Goal: Task Accomplishment & Management: Manage account settings

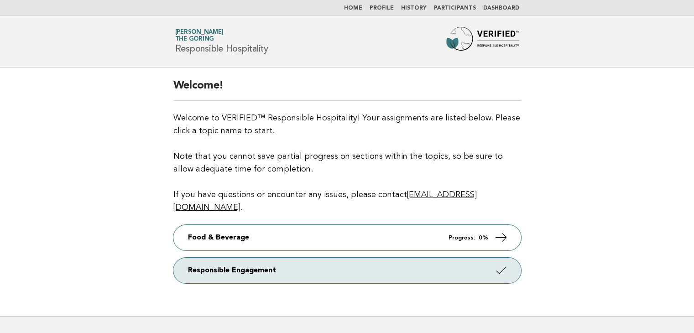
click at [462, 5] on link "Participants" at bounding box center [455, 7] width 42 height 5
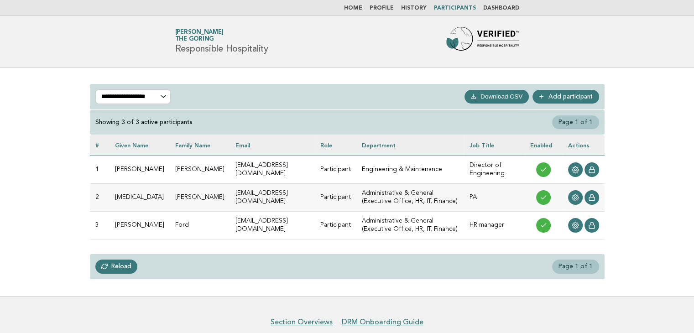
click at [388, 9] on link "Profile" at bounding box center [382, 7] width 24 height 5
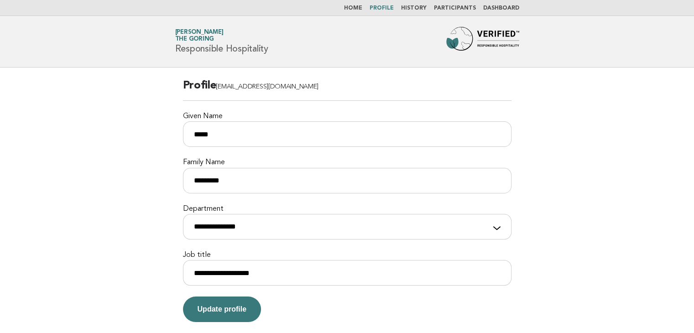
click at [358, 10] on link "Home" at bounding box center [353, 7] width 18 height 5
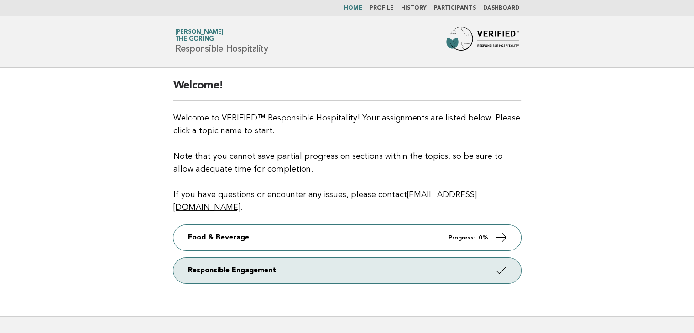
click at [459, 7] on link "Participants" at bounding box center [455, 7] width 42 height 5
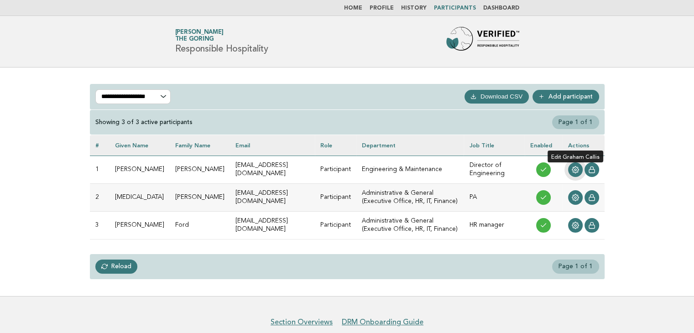
click at [576, 170] on icon at bounding box center [575, 169] width 7 height 7
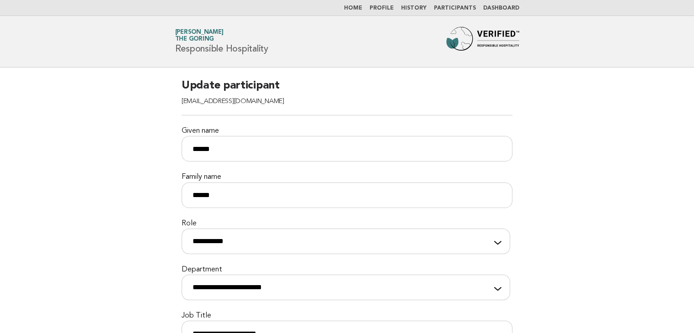
click at [504, 11] on link "Dashboard" at bounding box center [501, 7] width 36 height 5
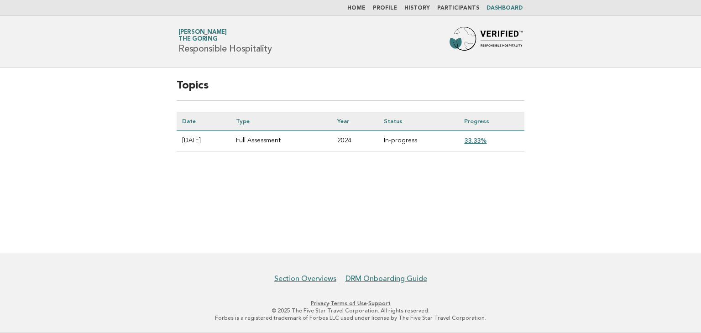
click at [470, 5] on link "Participants" at bounding box center [458, 7] width 42 height 5
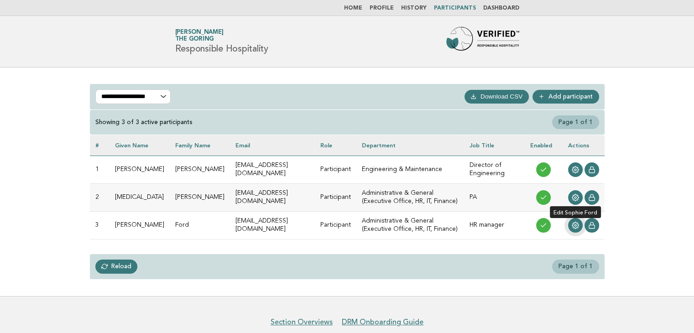
click at [571, 225] on link at bounding box center [575, 225] width 15 height 15
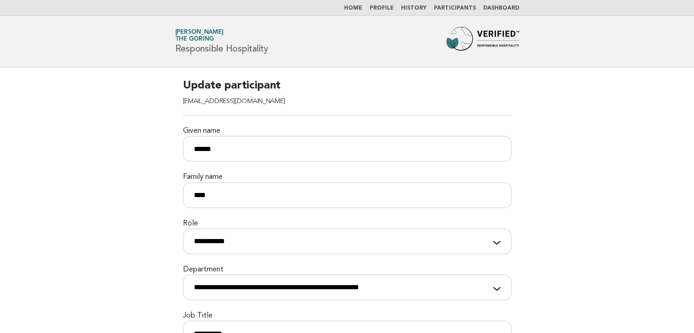
click at [461, 12] on nav "Home Profile History Participants Dashboard" at bounding box center [347, 8] width 694 height 16
click at [462, 8] on link "Participants" at bounding box center [455, 7] width 42 height 5
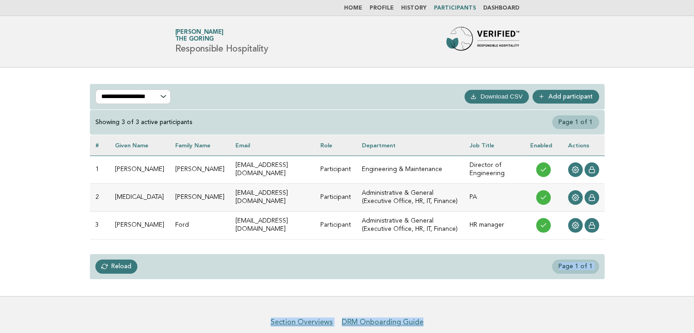
drag, startPoint x: 492, startPoint y: 301, endPoint x: 394, endPoint y: 239, distance: 115.5
click at [394, 239] on body "**********" at bounding box center [347, 188] width 694 height 377
click at [362, 8] on link "Home" at bounding box center [353, 7] width 18 height 5
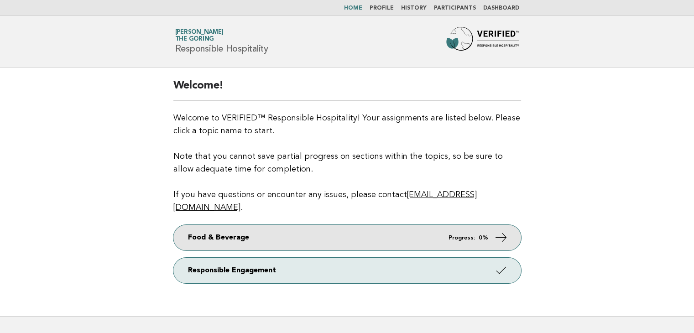
click at [272, 227] on link "Food & Beverage Progress: 0%" at bounding box center [347, 238] width 348 height 26
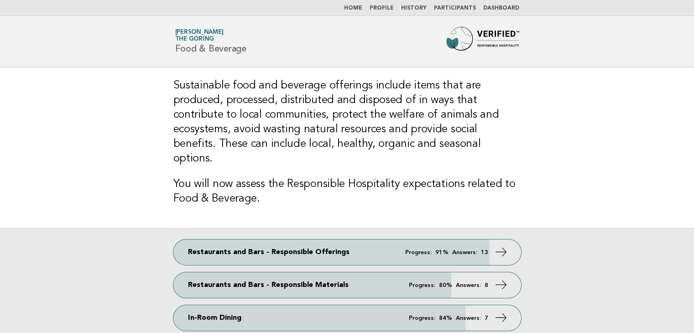
click at [459, 8] on link "Participants" at bounding box center [455, 7] width 42 height 5
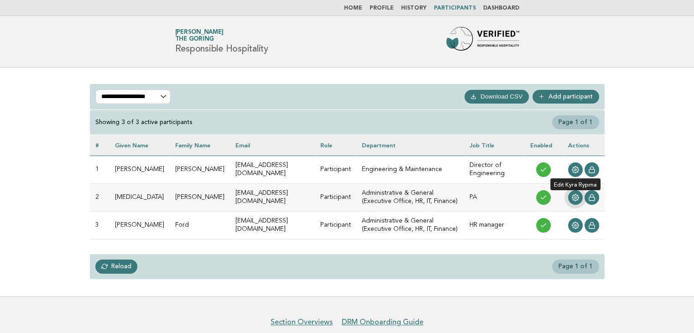
click at [572, 199] on icon at bounding box center [575, 197] width 7 height 7
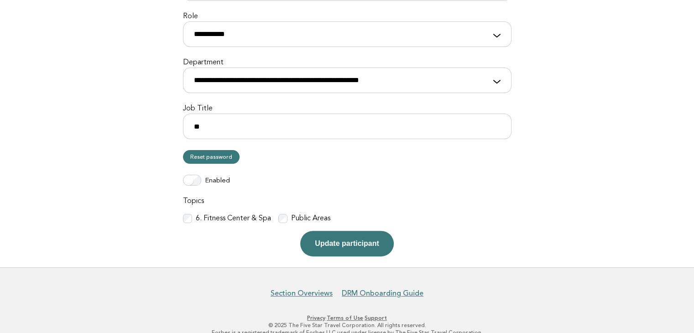
scroll to position [221, 0]
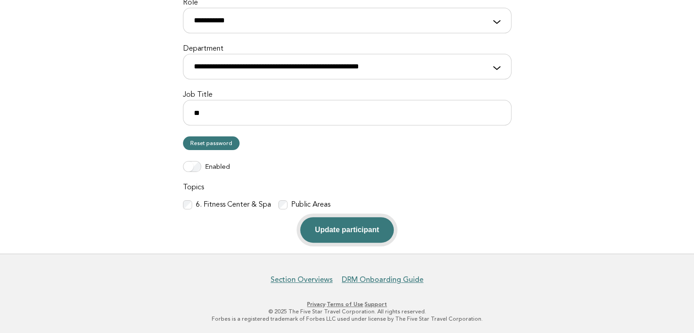
click at [337, 231] on button "Update participant" at bounding box center [346, 230] width 93 height 26
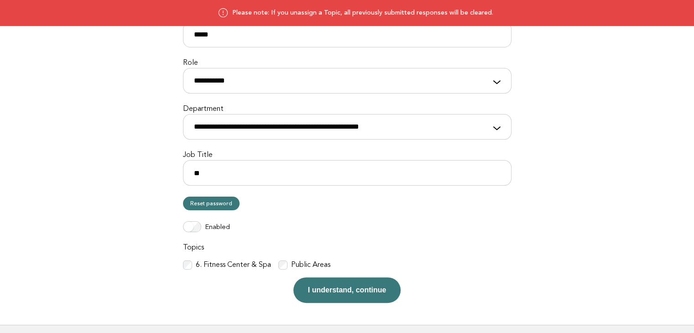
scroll to position [232, 0]
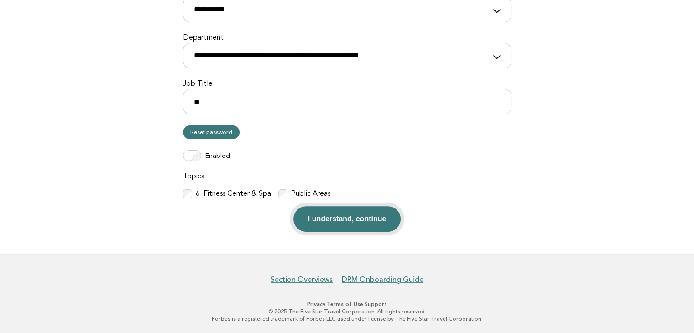
click at [358, 215] on button "I understand, continue" at bounding box center [347, 219] width 108 height 26
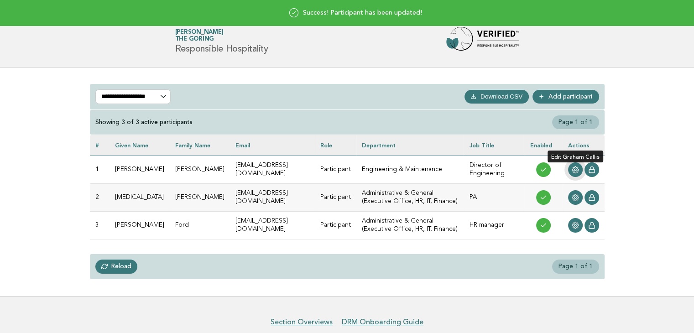
click at [573, 168] on icon at bounding box center [575, 170] width 7 height 7
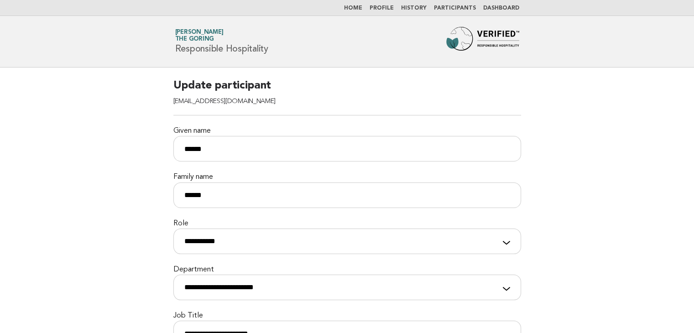
click at [499, 8] on link "Dashboard" at bounding box center [501, 7] width 36 height 5
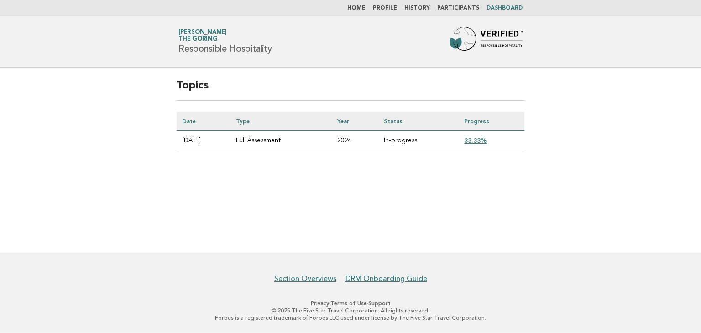
click at [478, 142] on link "33.33%" at bounding box center [475, 140] width 22 height 7
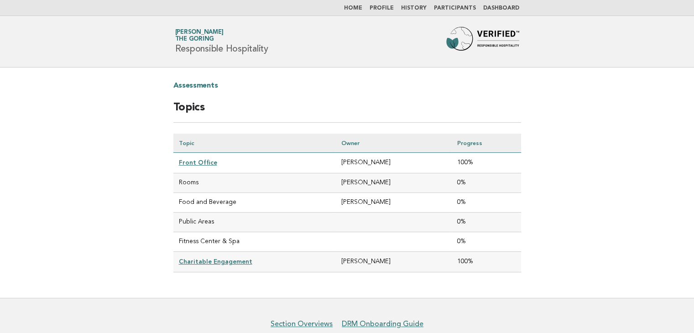
click at [453, 8] on link "Participants" at bounding box center [455, 7] width 42 height 5
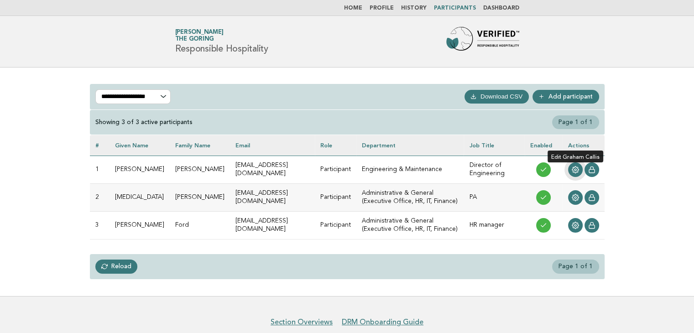
click at [572, 170] on icon at bounding box center [575, 169] width 7 height 7
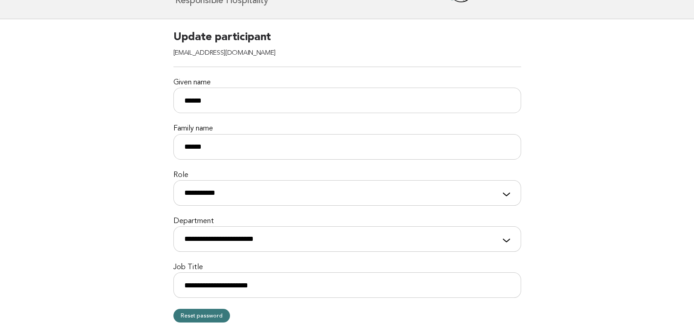
scroll to position [238, 0]
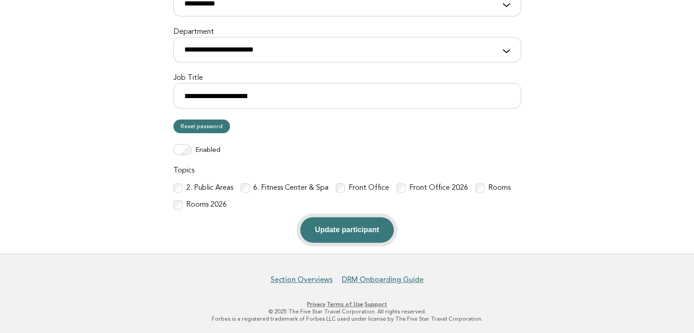
click at [351, 228] on button "Update participant" at bounding box center [346, 230] width 93 height 26
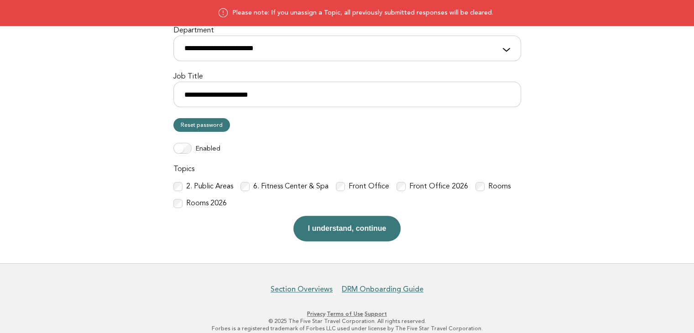
scroll to position [249, 0]
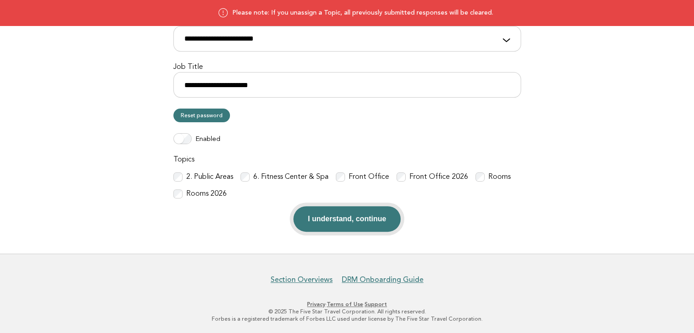
click at [331, 223] on button "I understand, continue" at bounding box center [347, 219] width 108 height 26
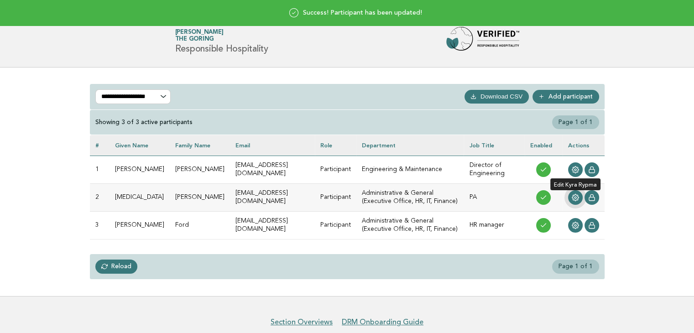
click at [576, 194] on icon at bounding box center [575, 197] width 7 height 7
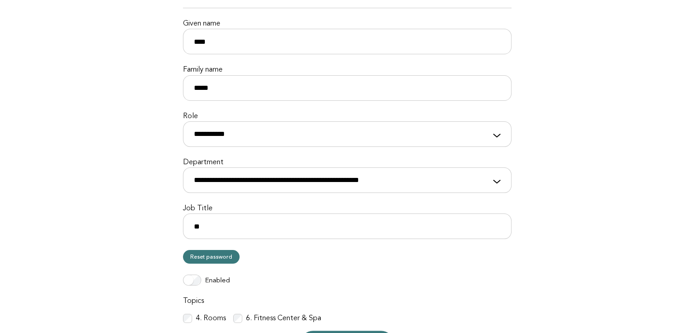
scroll to position [221, 0]
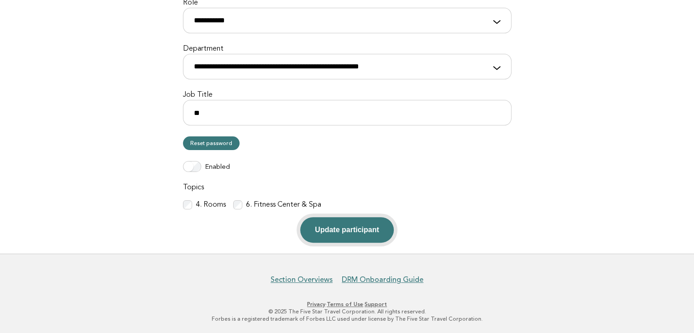
click at [351, 231] on button "Update participant" at bounding box center [346, 230] width 93 height 26
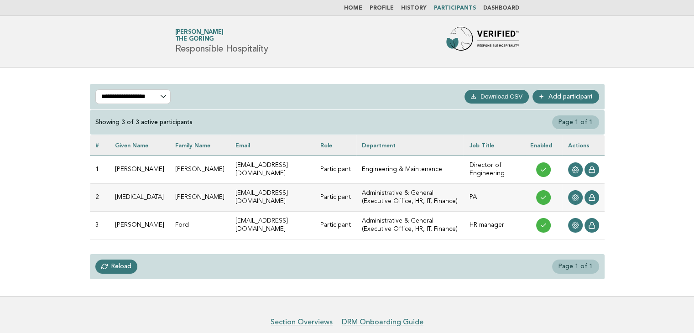
click at [362, 6] on link "Home" at bounding box center [353, 7] width 18 height 5
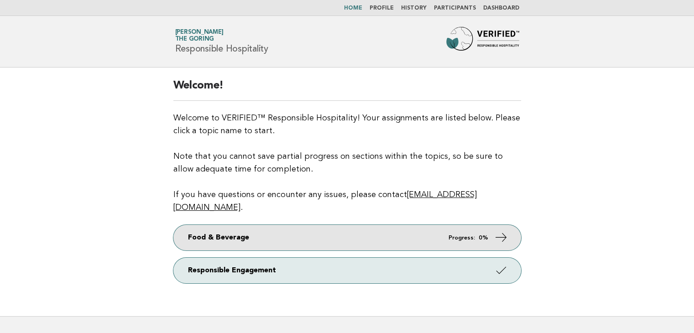
click at [396, 225] on link "Food & Beverage Progress: 0%" at bounding box center [347, 238] width 348 height 26
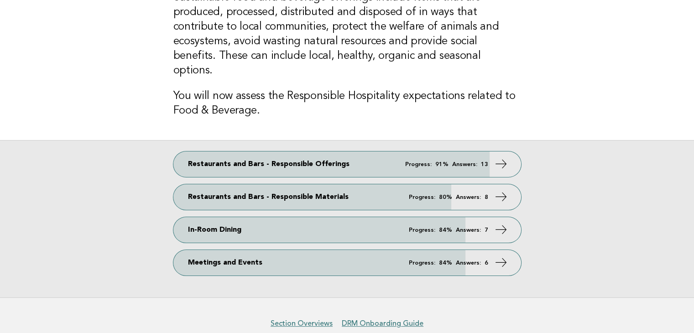
scroll to position [94, 0]
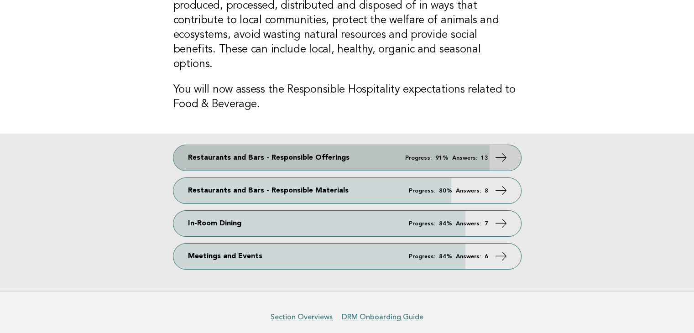
click at [301, 145] on link "Restaurants and Bars - Responsible Offerings Progress: 91% Answers: 13" at bounding box center [347, 158] width 348 height 26
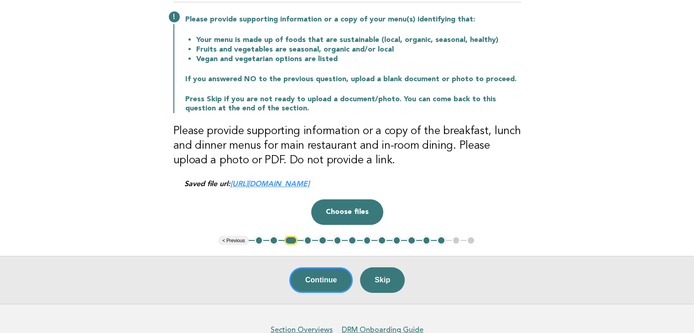
scroll to position [112, 0]
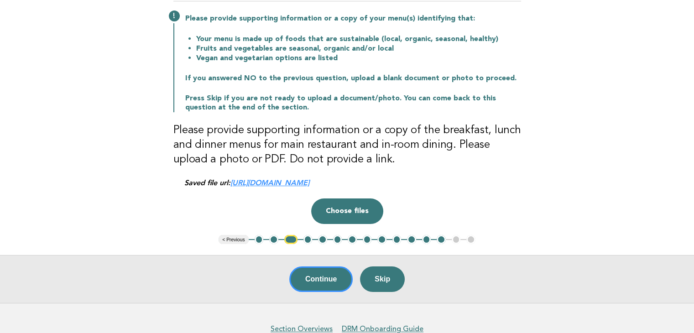
click at [309, 182] on link "[URL][DOMAIN_NAME]" at bounding box center [270, 182] width 79 height 9
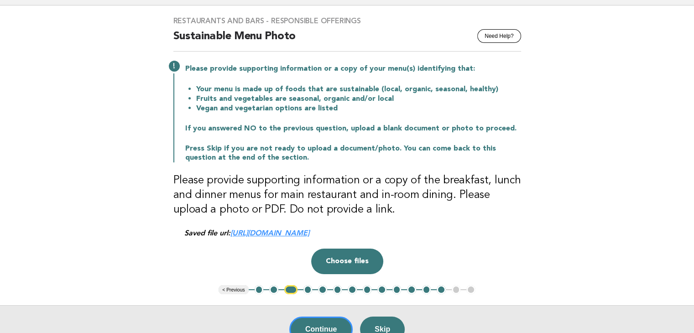
scroll to position [64, 0]
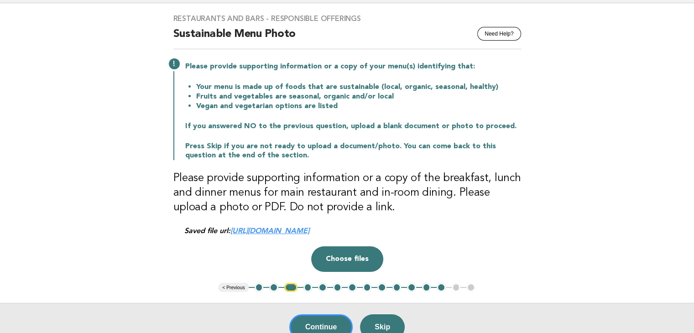
click at [309, 290] on button "4" at bounding box center [308, 287] width 9 height 9
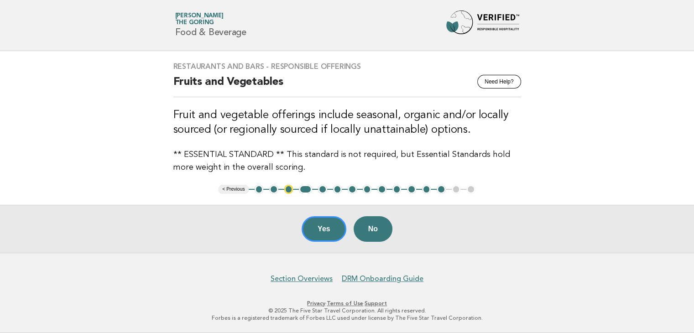
scroll to position [15, 0]
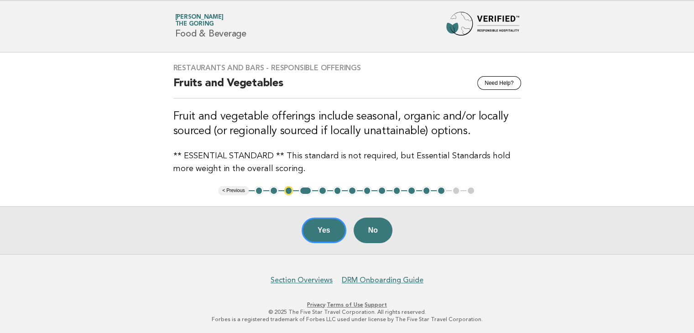
click at [324, 193] on button "5" at bounding box center [322, 190] width 9 height 9
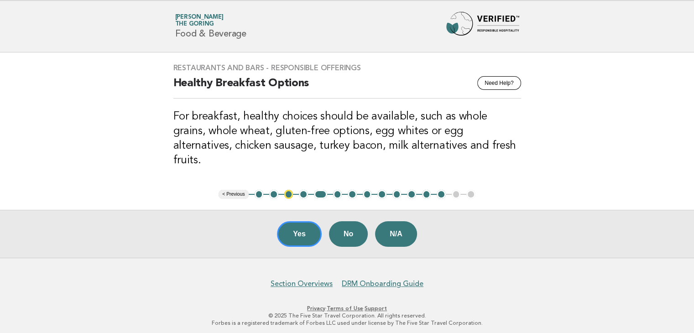
scroll to position [4, 0]
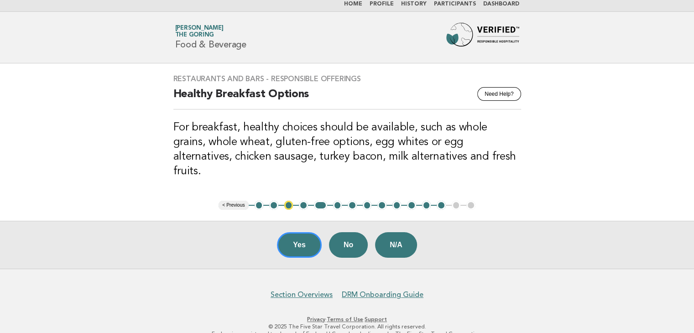
click at [334, 201] on button "6" at bounding box center [337, 205] width 9 height 9
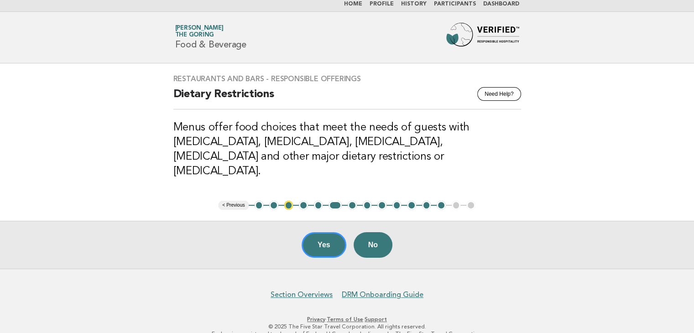
click at [352, 201] on button "7" at bounding box center [352, 205] width 9 height 9
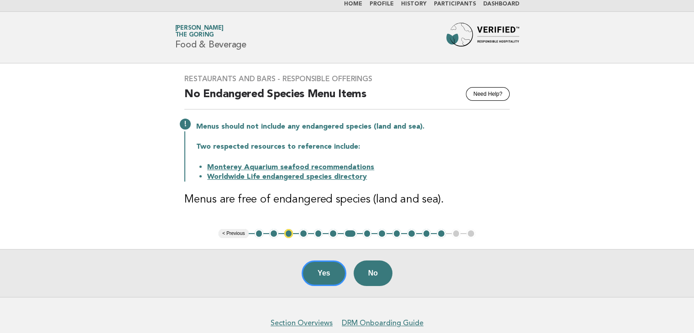
click at [369, 230] on button "8" at bounding box center [367, 233] width 9 height 9
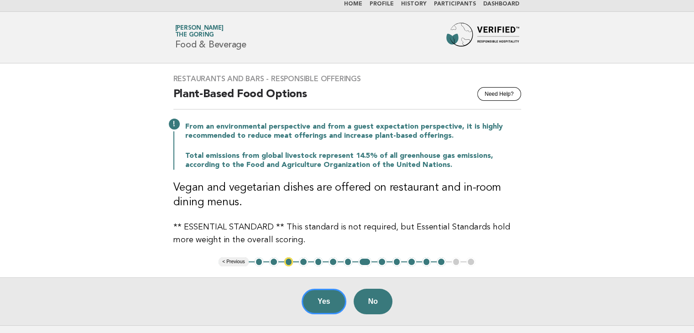
click at [379, 260] on button "9" at bounding box center [381, 261] width 9 height 9
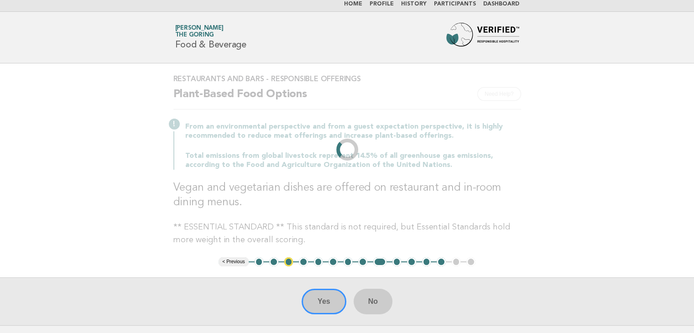
scroll to position [0, 0]
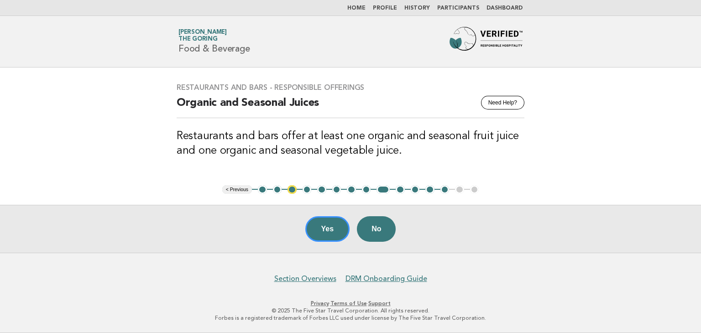
click at [398, 189] on button "10" at bounding box center [400, 189] width 9 height 9
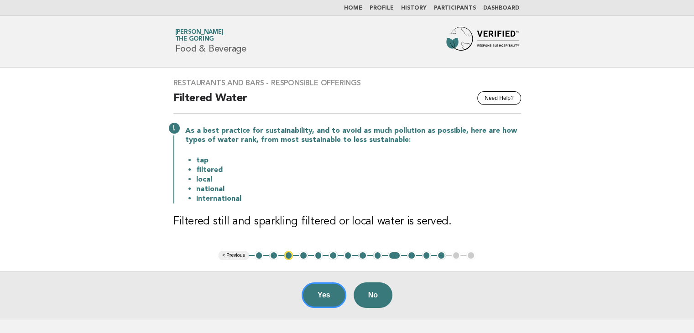
click at [413, 254] on button "11" at bounding box center [411, 255] width 9 height 9
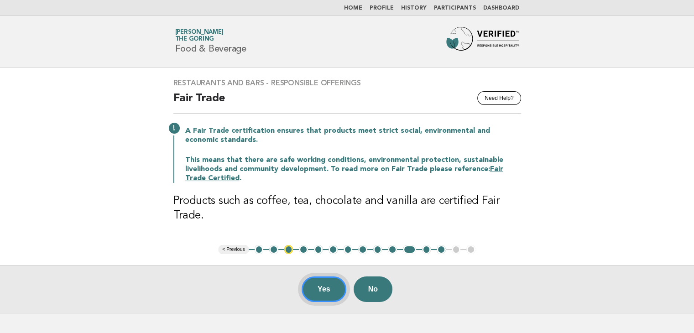
click at [324, 291] on button "Yes" at bounding box center [324, 290] width 45 height 26
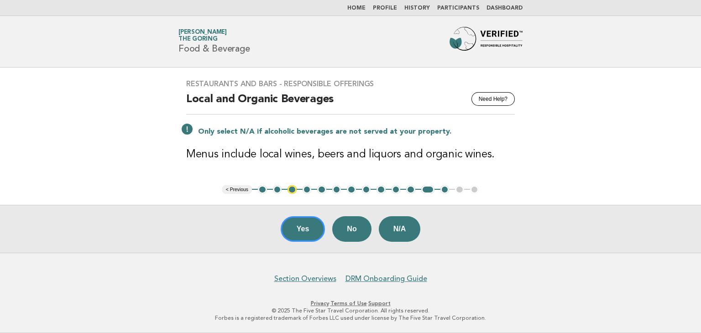
click at [312, 215] on div "Yes No N/A" at bounding box center [350, 229] width 701 height 48
click at [311, 222] on button "Yes" at bounding box center [303, 229] width 45 height 26
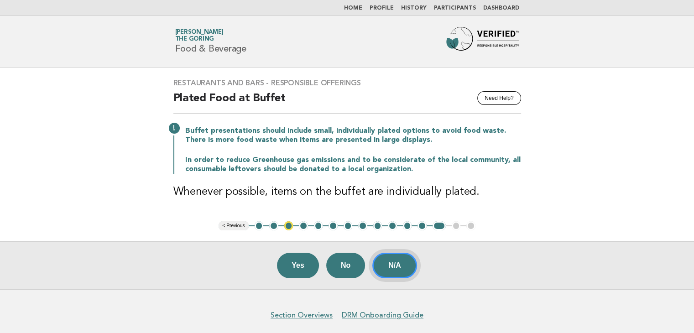
click at [407, 267] on button "N/A" at bounding box center [394, 266] width 45 height 26
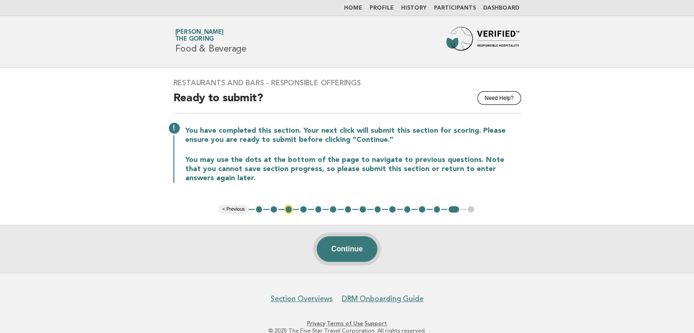
click at [349, 256] on button "Continue" at bounding box center [347, 249] width 61 height 26
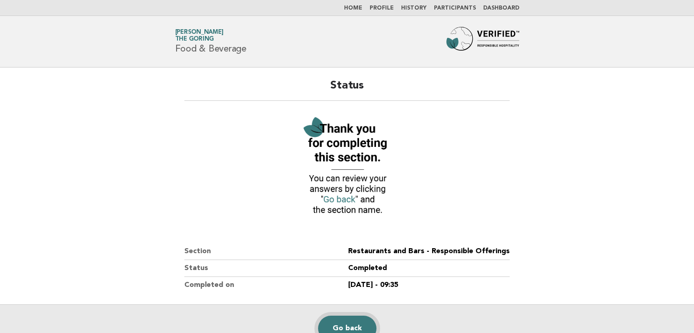
click at [361, 325] on link "Go back" at bounding box center [347, 329] width 58 height 26
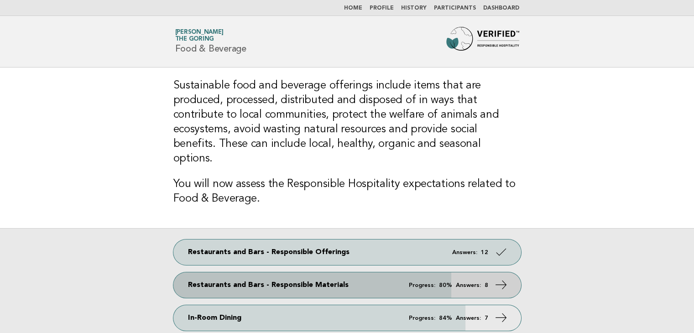
click at [480, 283] on em "Answers:" at bounding box center [468, 286] width 25 height 6
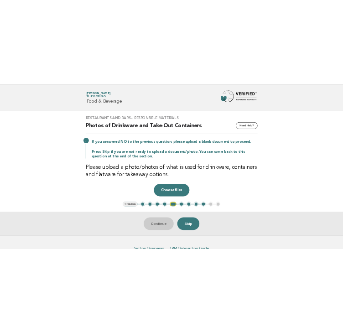
scroll to position [16, 0]
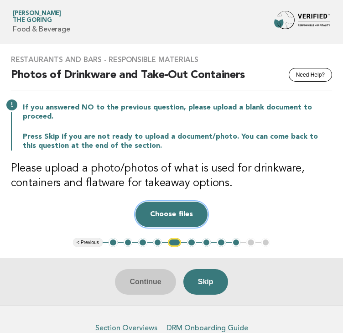
click at [178, 217] on button "Choose files" at bounding box center [172, 215] width 72 height 26
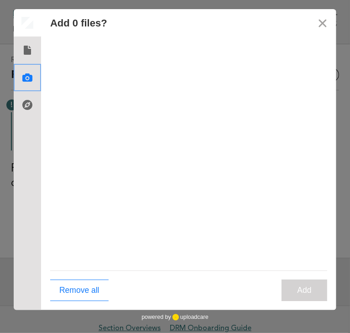
click at [31, 79] on use at bounding box center [27, 77] width 10 height 8
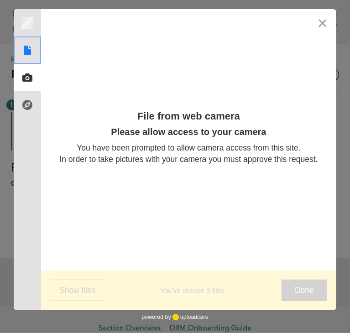
click at [25, 52] on use at bounding box center [27, 50] width 7 height 9
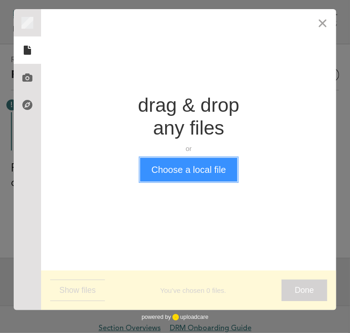
click at [204, 174] on button "Choose a local file" at bounding box center [188, 170] width 97 height 24
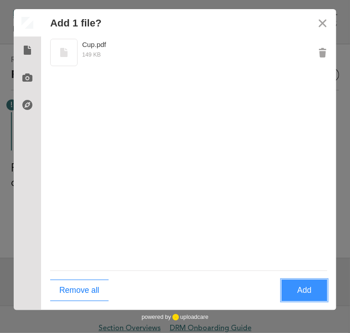
click at [306, 289] on button "Add" at bounding box center [305, 290] width 46 height 21
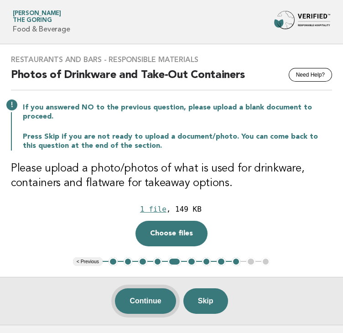
click at [157, 302] on button "Continue" at bounding box center [145, 301] width 61 height 26
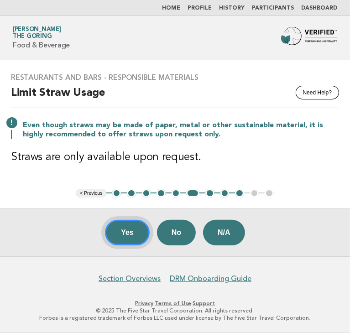
click at [141, 236] on button "Yes" at bounding box center [127, 233] width 45 height 26
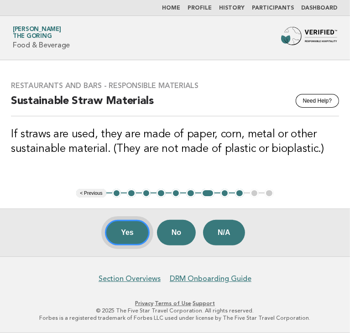
click at [132, 227] on button "Yes" at bounding box center [127, 233] width 45 height 26
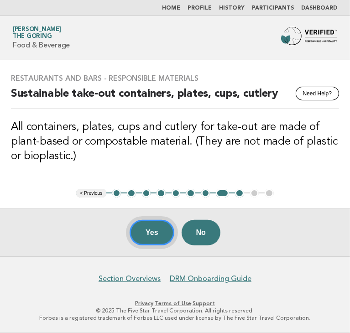
click at [156, 233] on button "Yes" at bounding box center [152, 233] width 45 height 26
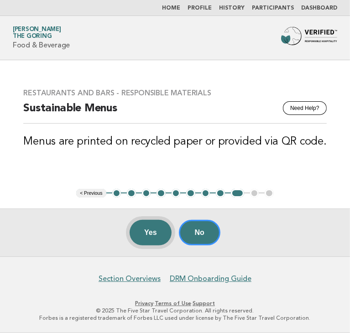
click at [151, 240] on button "Yes" at bounding box center [151, 233] width 42 height 26
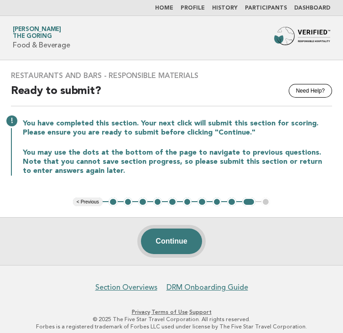
click at [178, 247] on button "Continue" at bounding box center [171, 242] width 61 height 26
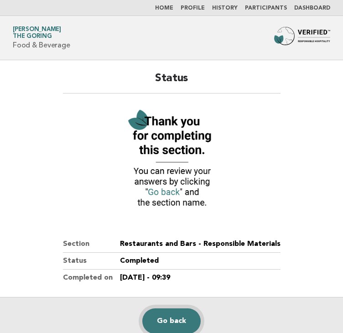
click at [173, 317] on link "Go back" at bounding box center [171, 322] width 58 height 26
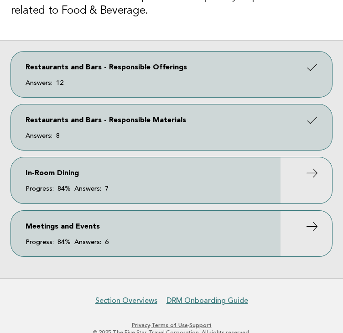
scroll to position [197, 0]
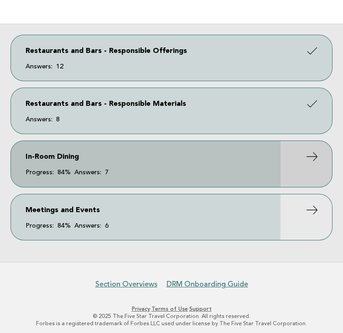
click at [172, 157] on link "In-Room Dining Progress: 84% Answers: 7" at bounding box center [171, 164] width 321 height 46
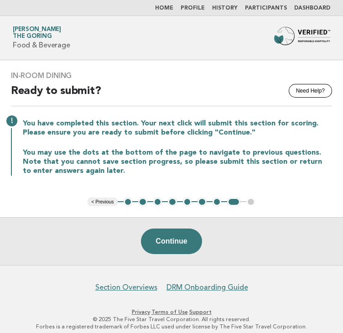
click at [126, 204] on button "1" at bounding box center [128, 202] width 9 height 9
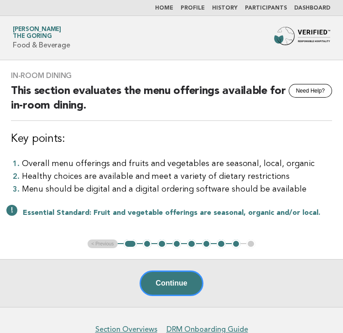
click at [148, 242] on button "2" at bounding box center [147, 244] width 9 height 9
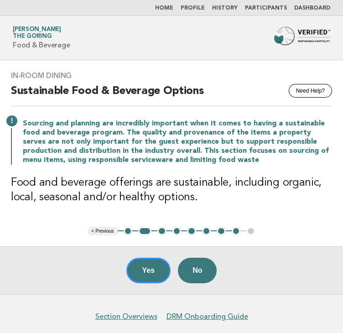
click at [163, 231] on button "3" at bounding box center [161, 231] width 9 height 9
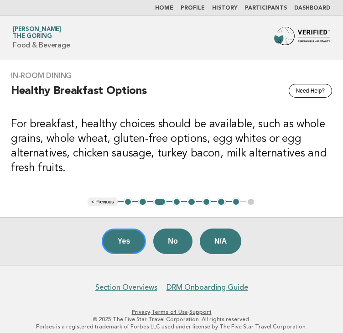
click at [178, 199] on button "4" at bounding box center [177, 202] width 9 height 9
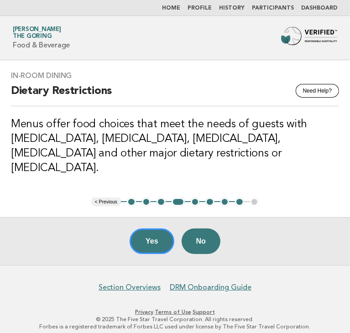
click at [194, 198] on button "5" at bounding box center [195, 202] width 9 height 9
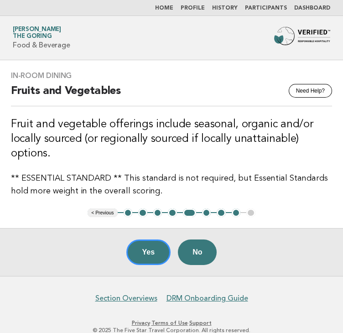
click at [210, 214] on button "6" at bounding box center [206, 213] width 9 height 9
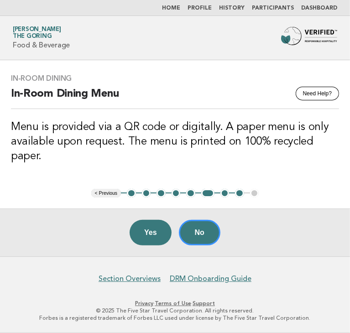
click at [223, 193] on button "7" at bounding box center [224, 193] width 9 height 9
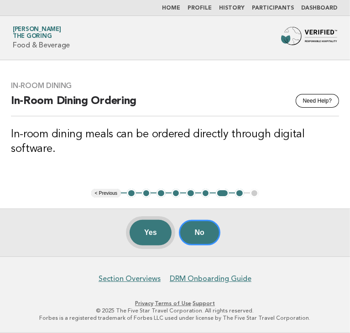
click at [147, 232] on button "Yes" at bounding box center [151, 233] width 42 height 26
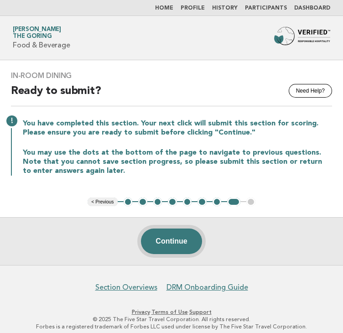
click at [188, 234] on button "Continue" at bounding box center [171, 242] width 61 height 26
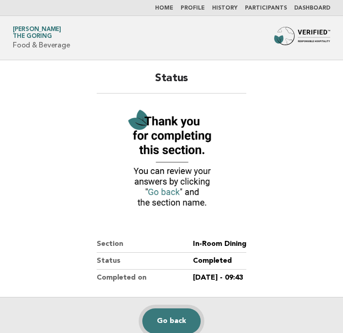
click at [184, 319] on link "Go back" at bounding box center [171, 322] width 58 height 26
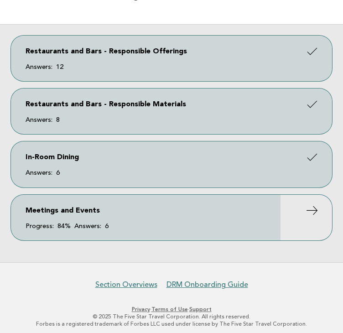
scroll to position [199, 0]
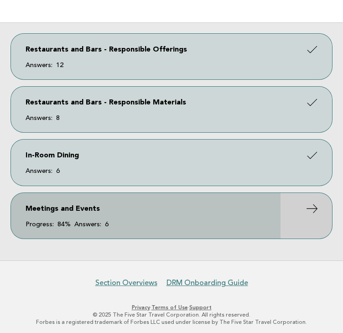
click at [250, 220] on link "Meetings and Events Progress: 84% Answers: 6" at bounding box center [171, 216] width 321 height 46
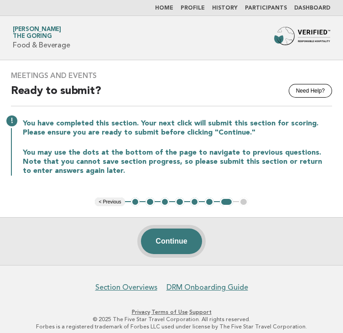
click at [176, 236] on button "Continue" at bounding box center [171, 242] width 61 height 26
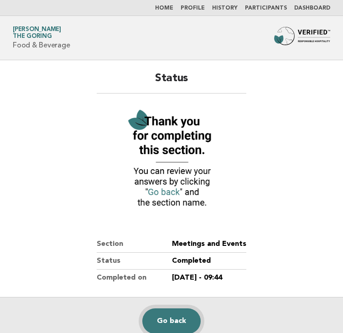
click at [173, 319] on link "Go back" at bounding box center [171, 322] width 58 height 26
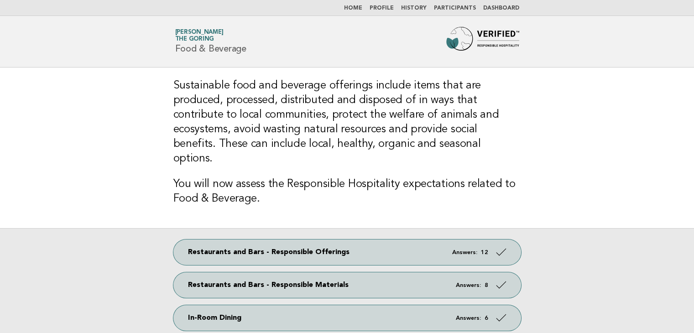
click at [496, 9] on link "Dashboard" at bounding box center [501, 7] width 36 height 5
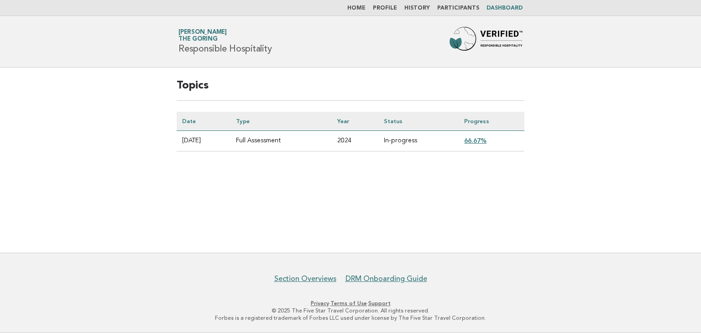
click at [480, 141] on link "66.67%" at bounding box center [475, 140] width 22 height 7
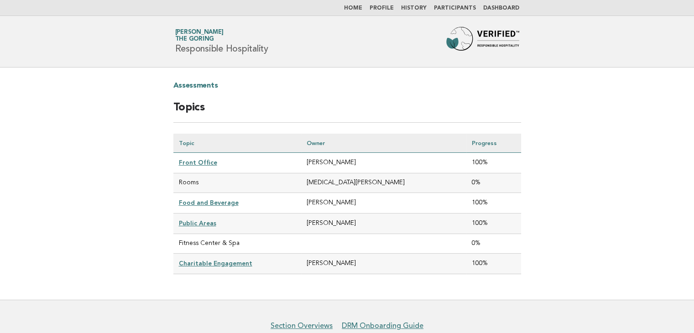
click at [448, 10] on link "Participants" at bounding box center [455, 7] width 42 height 5
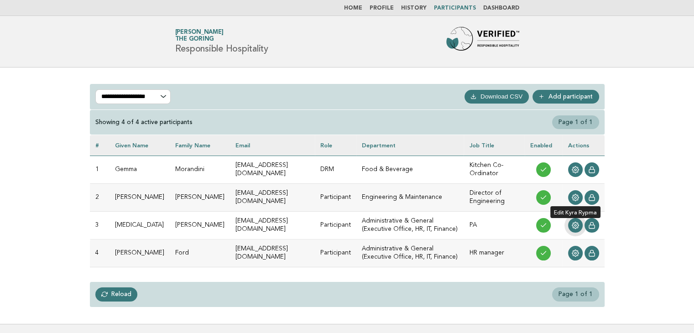
click at [574, 225] on icon at bounding box center [575, 225] width 7 height 7
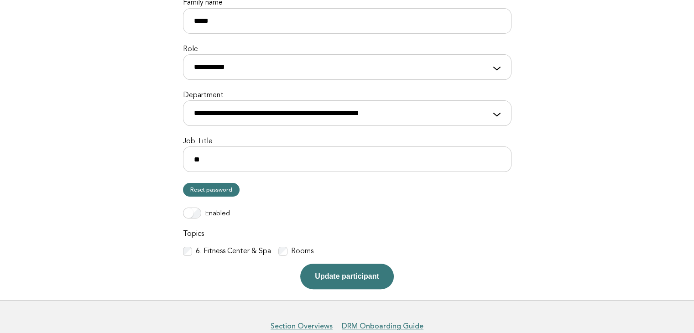
scroll to position [221, 0]
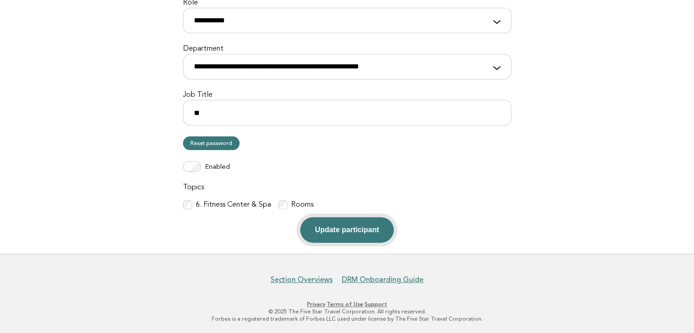
click at [325, 226] on button "Update participant" at bounding box center [346, 230] width 93 height 26
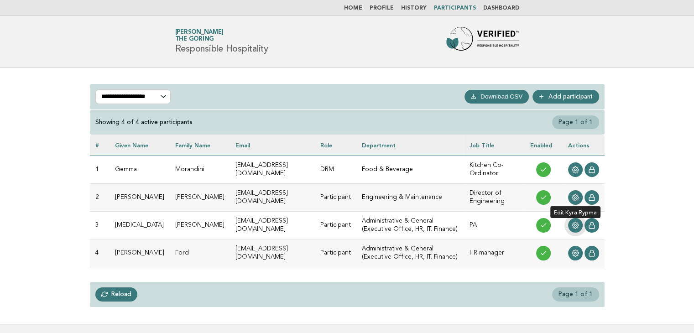
click at [578, 227] on icon at bounding box center [575, 225] width 7 height 7
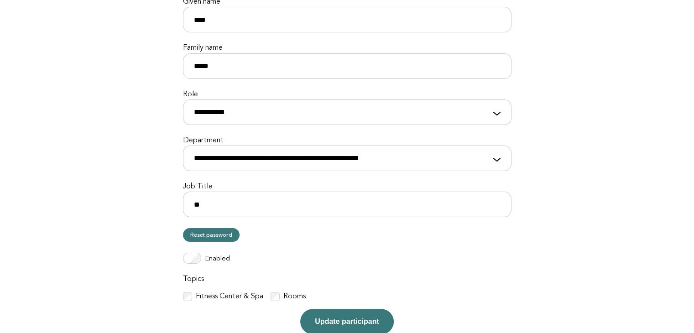
scroll to position [221, 0]
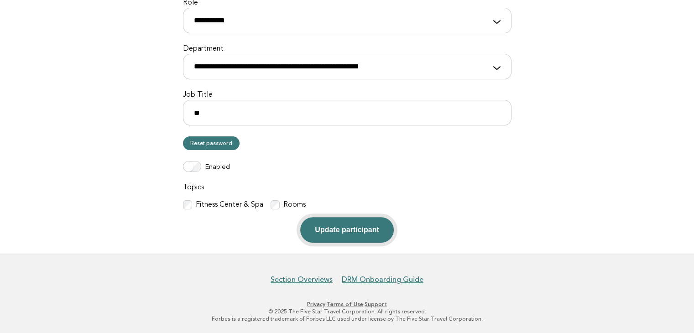
click at [360, 234] on button "Update participant" at bounding box center [346, 230] width 93 height 26
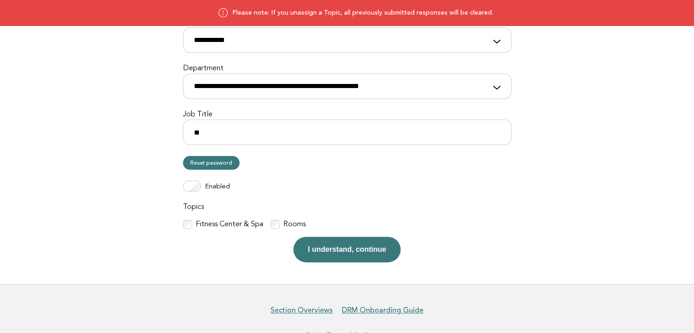
scroll to position [232, 0]
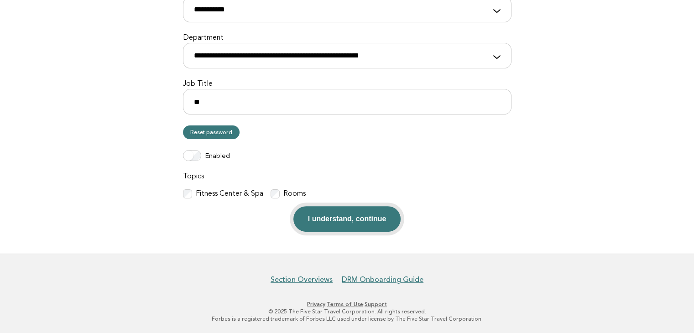
click at [354, 218] on button "I understand, continue" at bounding box center [347, 219] width 108 height 26
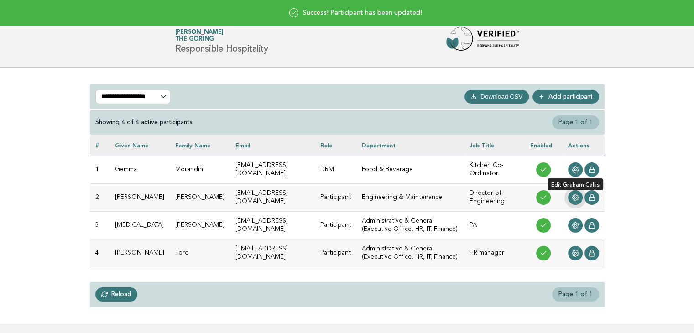
click at [575, 197] on icon at bounding box center [575, 197] width 7 height 7
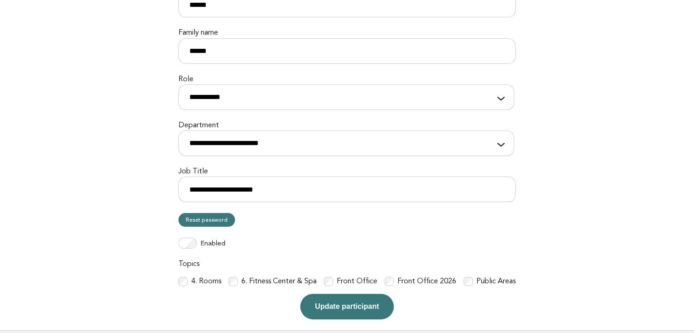
scroll to position [221, 0]
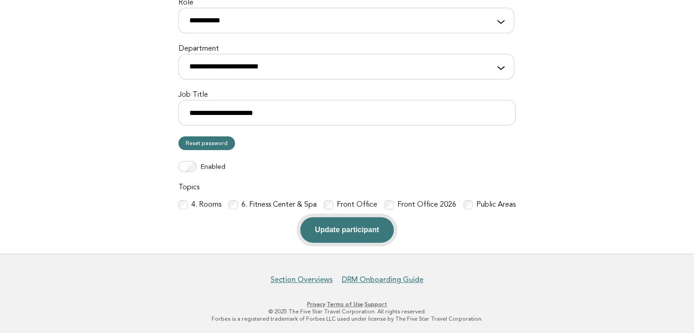
click at [352, 234] on button "Update participant" at bounding box center [346, 230] width 93 height 26
